Goal: Task Accomplishment & Management: Manage account settings

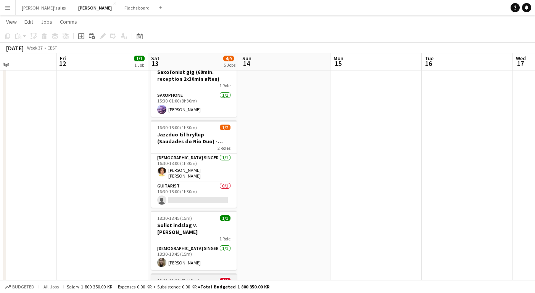
scroll to position [83, 0]
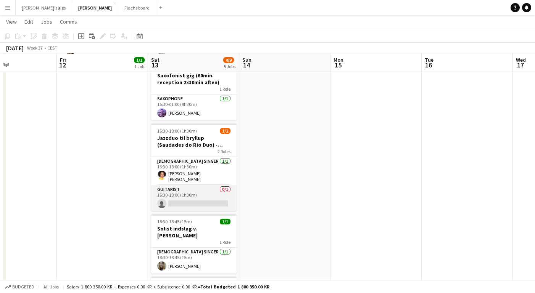
click at [187, 192] on app-card-role "Guitarist 0/1 16:30-18:00 (1h30m) single-neutral-actions" at bounding box center [193, 198] width 85 height 26
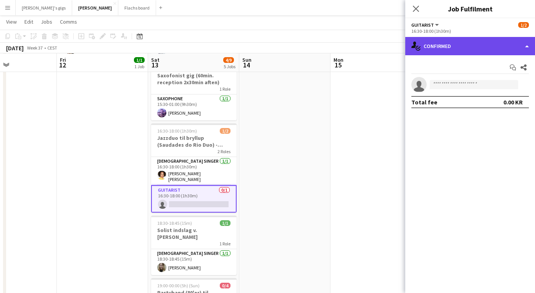
click at [443, 47] on div "single-neutral-actions-check-2 Confirmed" at bounding box center [470, 46] width 130 height 18
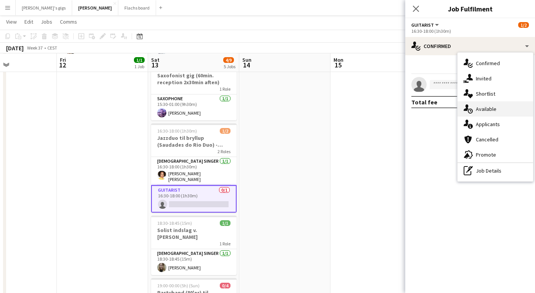
click at [474, 109] on div "single-neutral-actions-upload Available" at bounding box center [495, 108] width 76 height 15
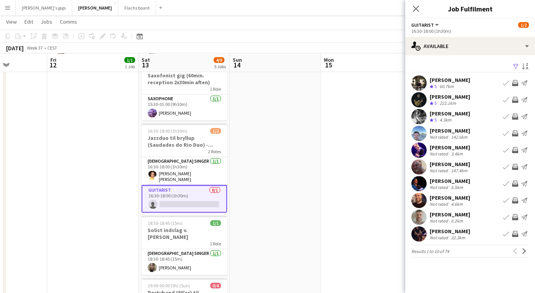
scroll to position [0, 0]
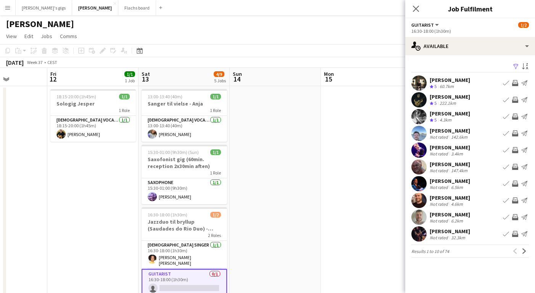
click at [324, 199] on app-date-cell at bounding box center [366, 291] width 91 height 410
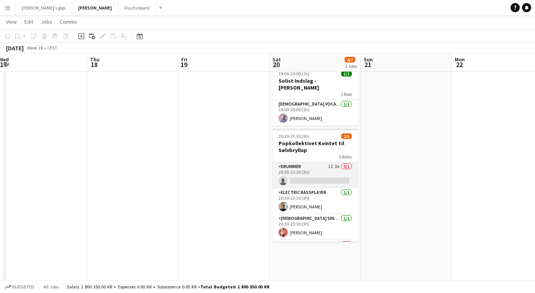
click at [303, 163] on app-card-role "Drummer 1I 3A 0/1 20:30-23:30 (3h) single-neutral-actions" at bounding box center [314, 176] width 85 height 26
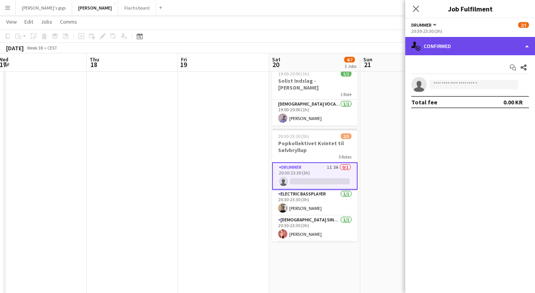
click at [444, 48] on div "single-neutral-actions-check-2 Confirmed" at bounding box center [470, 46] width 130 height 18
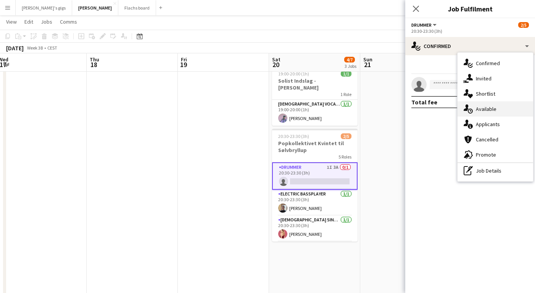
click at [472, 110] on icon at bounding box center [470, 111] width 5 height 5
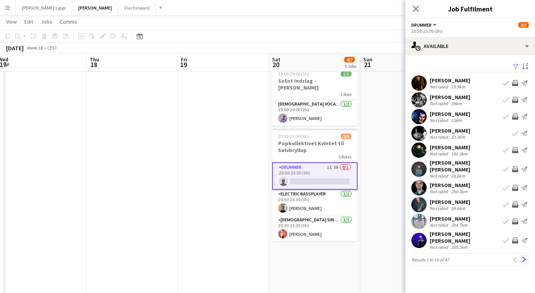
click at [528, 255] on button "Next" at bounding box center [524, 259] width 9 height 9
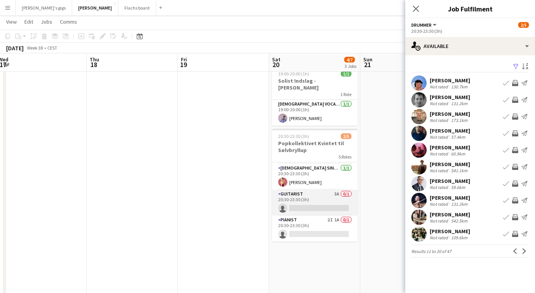
click at [312, 194] on app-card-role "Guitarist 3A 0/1 20:30-23:30 (3h) single-neutral-actions" at bounding box center [314, 203] width 85 height 26
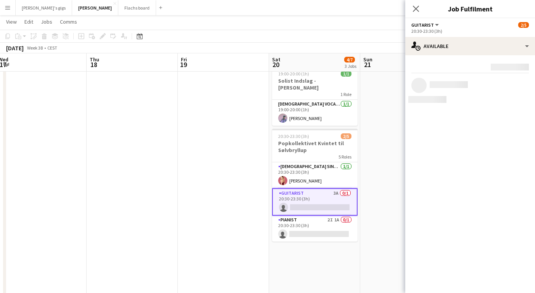
scroll to position [50, 0]
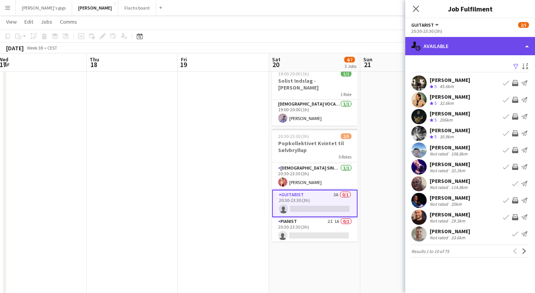
click at [428, 51] on div "single-neutral-actions-upload Available" at bounding box center [470, 46] width 130 height 18
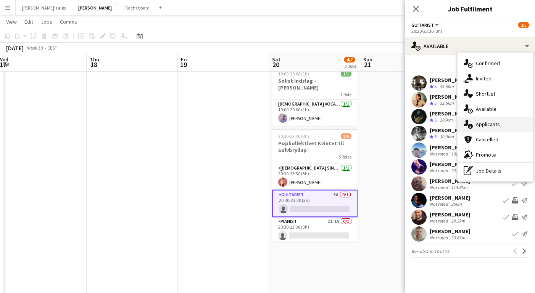
click at [477, 119] on div "single-neutral-actions-information Applicants" at bounding box center [495, 124] width 76 height 15
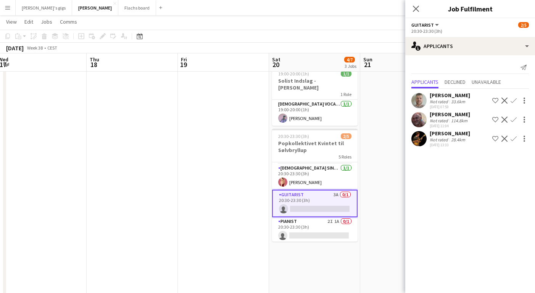
click at [439, 110] on div "August Campeotto Not rated 33.6km [DATE] 07:59 Shortlist crew Decline Confirm […" at bounding box center [470, 119] width 130 height 60
click at [439, 116] on div "[PERSON_NAME]" at bounding box center [450, 114] width 40 height 7
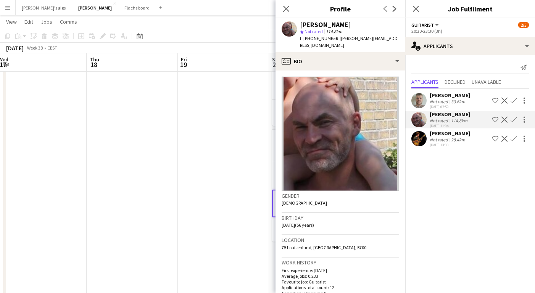
click at [439, 116] on div "[PERSON_NAME]" at bounding box center [450, 114] width 40 height 7
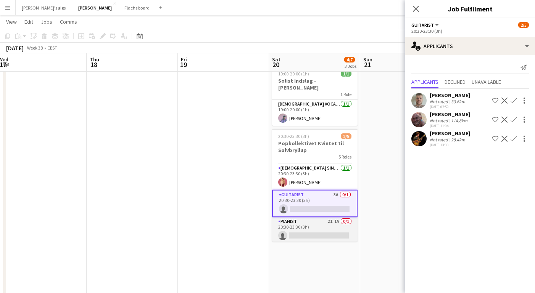
click at [326, 217] on app-card-role "Pianist 2I 1A 0/1 20:30-23:30 (3h) single-neutral-actions" at bounding box center [314, 230] width 85 height 26
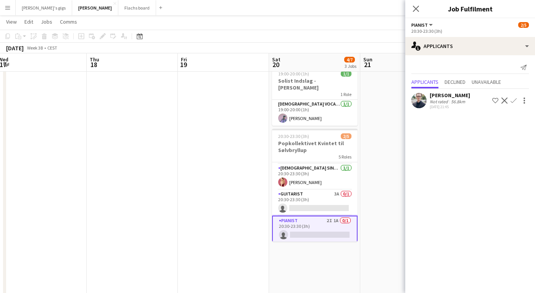
click at [383, 191] on app-date-cell at bounding box center [405, 206] width 91 height 410
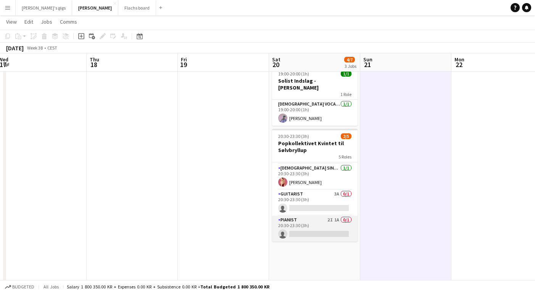
click at [336, 216] on app-card-role "Pianist 2I 1A 0/1 20:30-23:30 (3h) single-neutral-actions" at bounding box center [314, 229] width 85 height 26
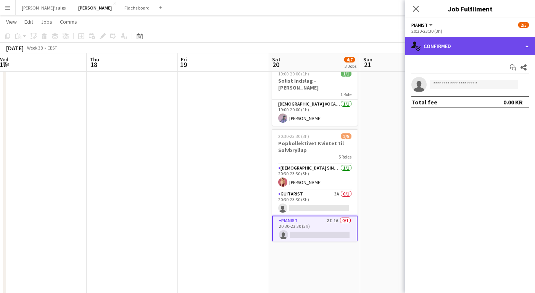
click at [443, 49] on div "single-neutral-actions-check-2 Confirmed" at bounding box center [470, 46] width 130 height 18
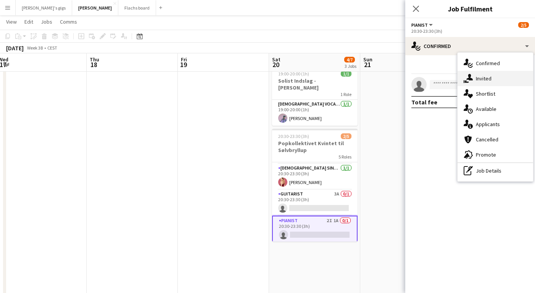
click at [478, 81] on div "single-neutral-actions-share-1 Invited" at bounding box center [495, 78] width 76 height 15
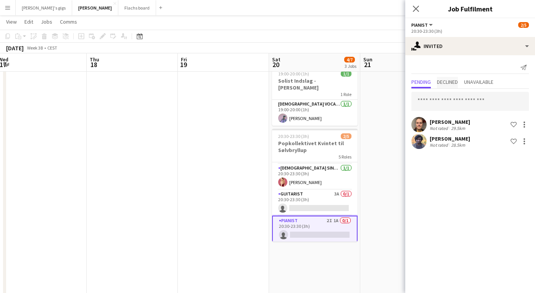
click at [456, 83] on span "Declined" at bounding box center [447, 81] width 21 height 5
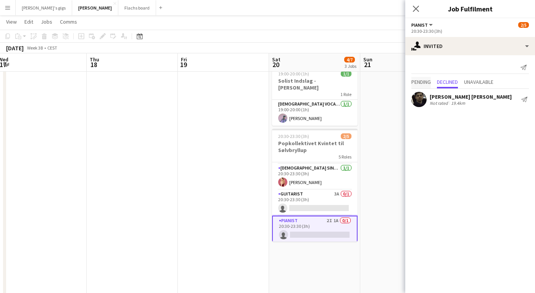
click at [427, 85] on span "Pending" at bounding box center [420, 81] width 19 height 5
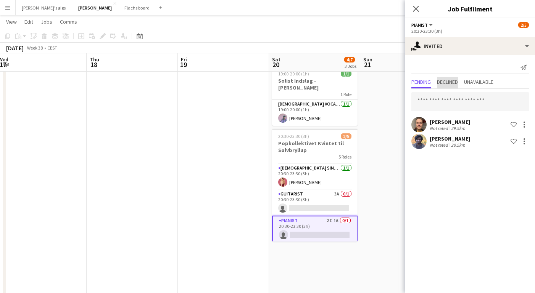
click at [449, 85] on span "Declined" at bounding box center [447, 82] width 21 height 11
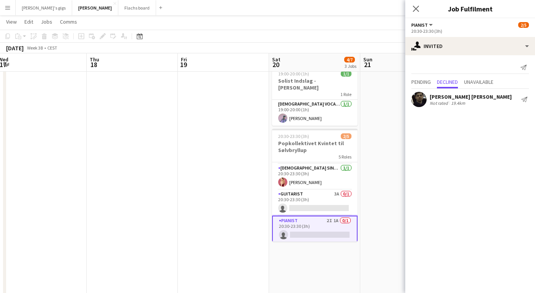
click at [388, 184] on app-date-cell at bounding box center [405, 206] width 91 height 410
